Goal: Transaction & Acquisition: Purchase product/service

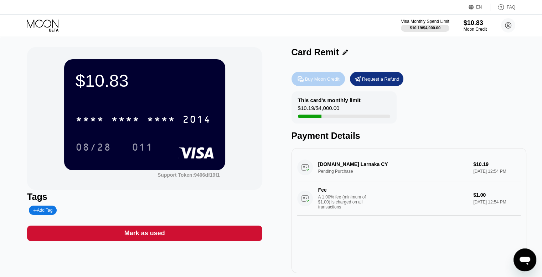
click at [318, 80] on div "Buy Moon Credit" at bounding box center [322, 79] width 35 height 6
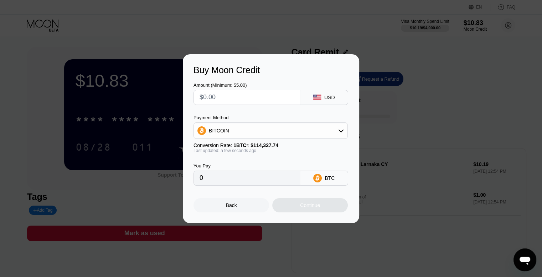
click at [236, 100] on input "text" at bounding box center [247, 97] width 95 height 14
type input "$1"
type input "0.00000875"
type input "$19"
type input "0.00016619"
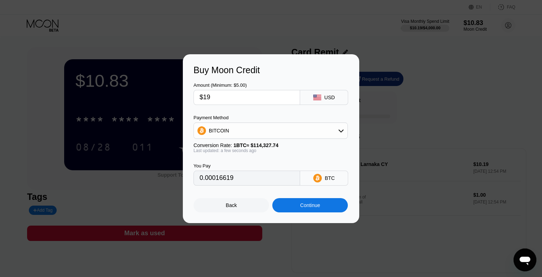
type input "$19"
click at [265, 141] on div "Payment Method BITCOIN Conversion Rate: 1 BTC ≈ $114,327.74 Last updated: a few…" at bounding box center [271, 134] width 154 height 38
click at [267, 139] on div "Payment Method BITCOIN Conversion Rate: 1 BTC ≈ $114,327.74 Last updated: a few…" at bounding box center [271, 134] width 154 height 38
click at [284, 137] on div "BITCOIN" at bounding box center [271, 130] width 154 height 14
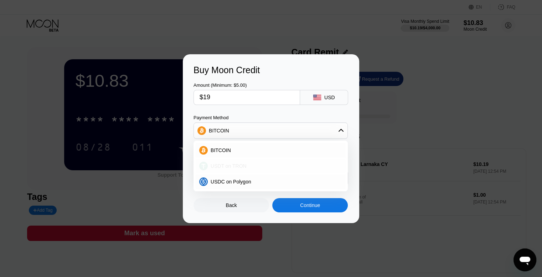
click at [251, 170] on div "USDT on TRON" at bounding box center [271, 166] width 150 height 14
type input "19.19"
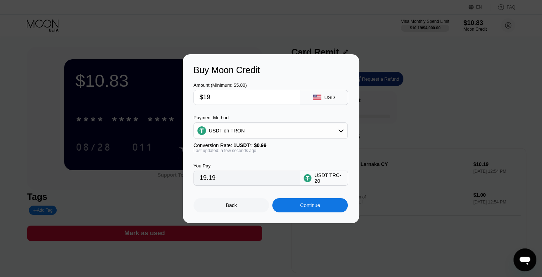
click at [219, 99] on input "$19" at bounding box center [247, 97] width 95 height 14
type input "$1"
type input "1.01"
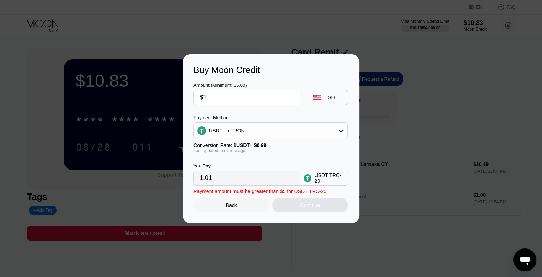
type input "$18"
type input "18.18"
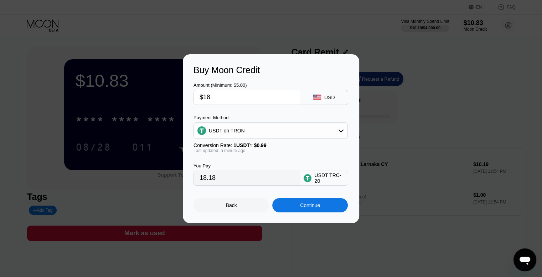
type input "$18"
click at [314, 208] on div "Continue" at bounding box center [310, 205] width 20 height 6
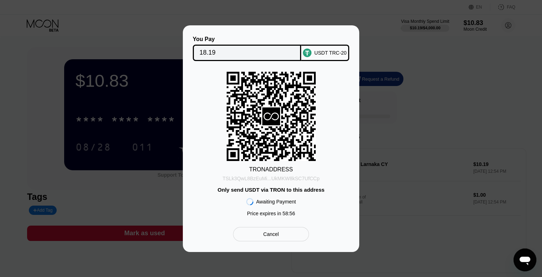
click at [282, 180] on div "TSLk3QwL8BzEuMi...UkMKW8kSC7UfCCp" at bounding box center [271, 178] width 97 height 6
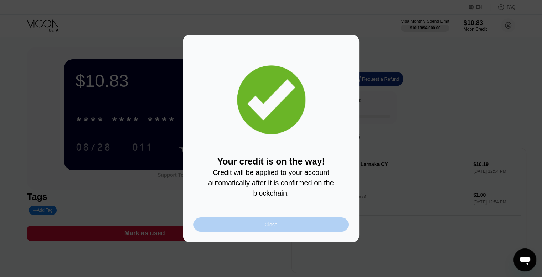
click at [308, 224] on div "Close" at bounding box center [271, 224] width 155 height 14
